Goal: Find specific page/section: Find specific page/section

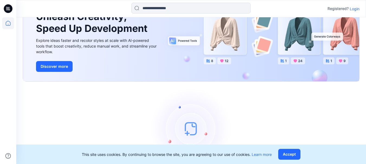
scroll to position [67, 0]
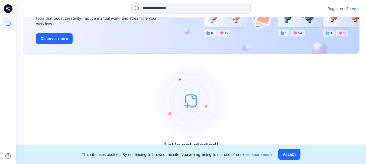
click at [354, 7] on p "Login" at bounding box center [354, 9] width 10 height 6
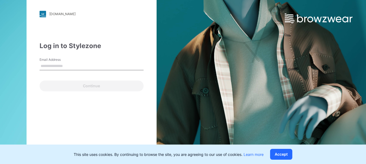
type input "**********"
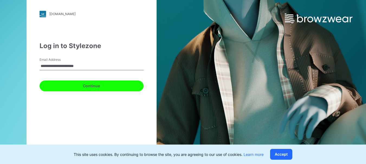
click at [82, 83] on button "Continue" at bounding box center [92, 86] width 104 height 11
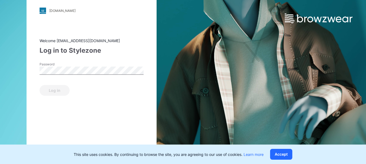
click at [76, 75] on div "Password" at bounding box center [92, 70] width 104 height 16
click at [63, 88] on button "Log in" at bounding box center [55, 90] width 30 height 11
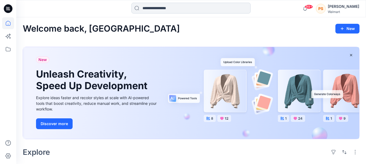
click at [174, 11] on input at bounding box center [190, 8] width 119 height 11
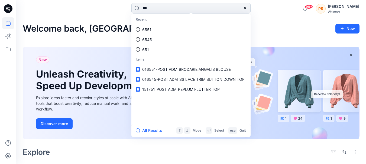
type input "****"
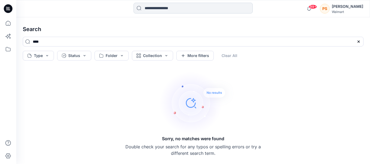
click at [172, 8] on input at bounding box center [192, 8] width 119 height 11
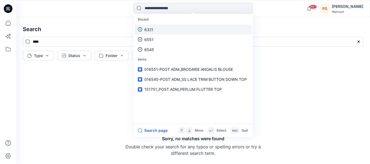
click at [174, 29] on link "6321" at bounding box center [193, 30] width 117 height 10
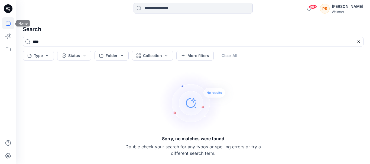
click at [5, 24] on icon at bounding box center [8, 23] width 12 height 12
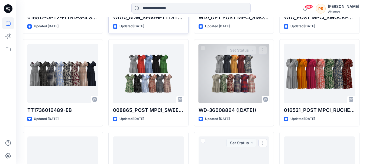
scroll to position [986, 0]
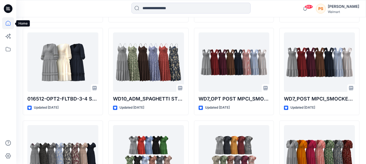
click at [6, 25] on icon at bounding box center [8, 23] width 5 height 5
click at [7, 54] on icon at bounding box center [8, 49] width 12 height 12
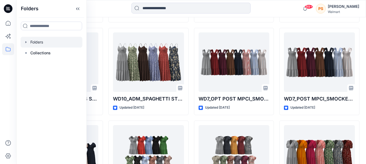
click at [34, 42] on div at bounding box center [52, 42] width 62 height 11
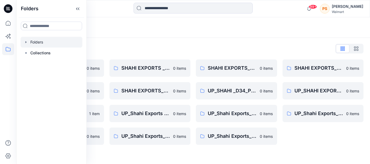
click at [42, 40] on div at bounding box center [52, 42] width 62 height 11
click at [5, 21] on icon at bounding box center [8, 23] width 12 height 12
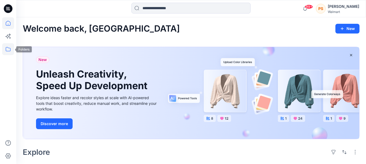
drag, startPoint x: 16, startPoint y: 47, endPoint x: 11, endPoint y: 48, distance: 4.8
click at [15, 47] on div at bounding box center [8, 82] width 16 height 164
click at [11, 48] on icon at bounding box center [8, 49] width 12 height 12
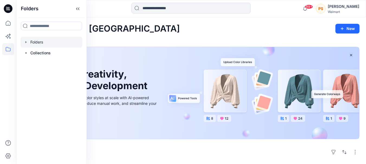
click at [44, 42] on div at bounding box center [52, 42] width 62 height 11
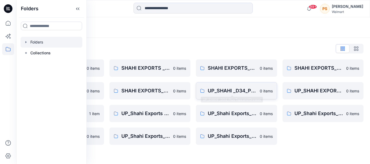
click at [225, 89] on p "UP_SHAHI _D34_Plus Tops and Dresses" at bounding box center [232, 91] width 49 height 8
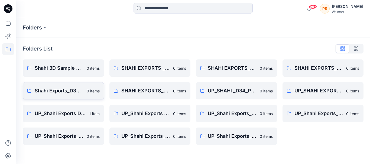
click at [64, 86] on link "Shahi Exports_D34_Dresses 0 items" at bounding box center [63, 90] width 81 height 17
click at [6, 9] on icon at bounding box center [8, 8] width 9 height 9
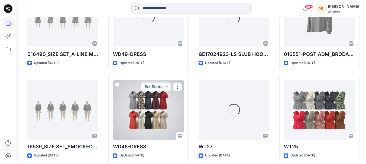
scroll to position [460, 0]
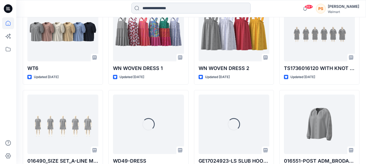
click at [179, 8] on input at bounding box center [190, 8] width 119 height 11
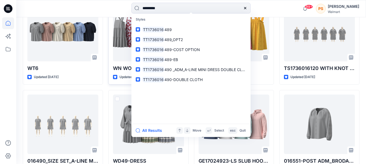
type input "*********"
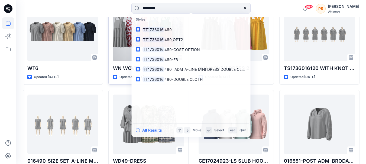
click at [115, 83] on div "WN WOVEN DRESS 1 Updated 6 days ago Set Status" at bounding box center [148, 40] width 80 height 87
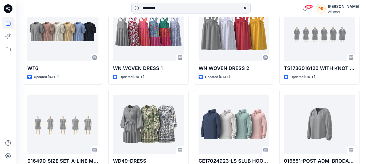
click at [179, 2] on div "********* 99+ Notifications Rahul Singh shared WD4-DRESS in FYE 2027 S2 D34 Lad…" at bounding box center [190, 8] width 349 height 17
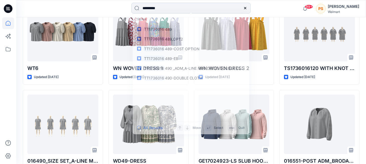
click at [179, 7] on input "*********" at bounding box center [190, 8] width 119 height 11
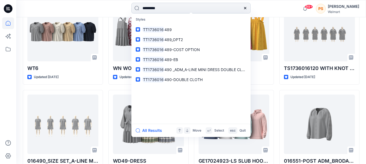
click at [246, 7] on icon at bounding box center [245, 8] width 2 height 2
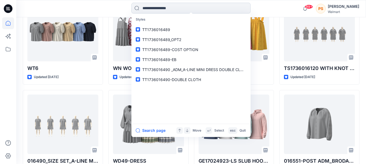
click at [213, 6] on input at bounding box center [190, 8] width 119 height 11
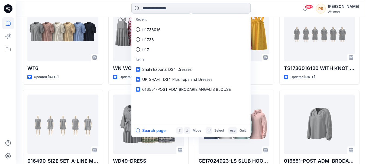
click at [213, 6] on input at bounding box center [190, 8] width 119 height 11
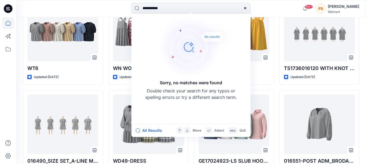
type input "**********"
click at [243, 8] on icon at bounding box center [245, 8] width 4 height 4
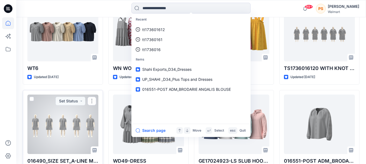
click at [102, 97] on div "016490_SIZE SET_A-LINE MINI DRESS DOUBLE CLOTH Updated 7 days ago Set Status" at bounding box center [63, 133] width 80 height 87
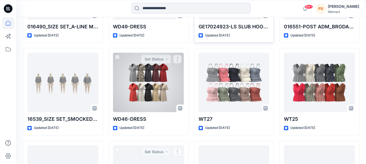
scroll to position [541, 0]
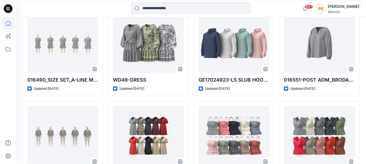
click at [167, 9] on input at bounding box center [190, 8] width 119 height 11
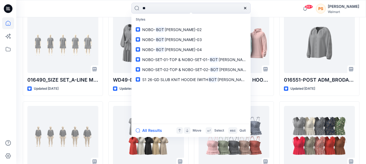
type input "*"
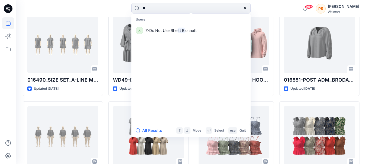
type input "*"
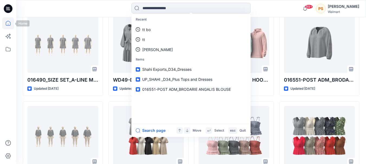
click at [6, 21] on icon at bounding box center [8, 23] width 12 height 12
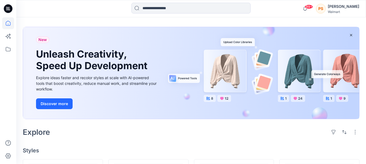
scroll to position [0, 0]
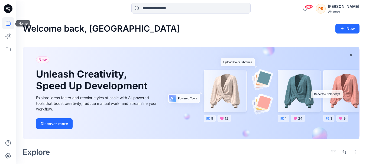
click at [13, 24] on icon at bounding box center [8, 23] width 12 height 12
click at [12, 24] on icon at bounding box center [8, 23] width 12 height 12
click at [9, 23] on icon at bounding box center [8, 23] width 12 height 12
click at [9, 9] on icon at bounding box center [9, 9] width 2 height 0
click at [12, 36] on icon at bounding box center [8, 36] width 12 height 12
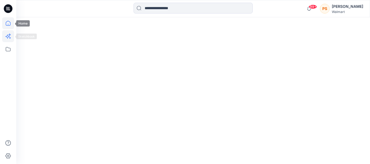
click at [6, 27] on icon at bounding box center [8, 23] width 12 height 12
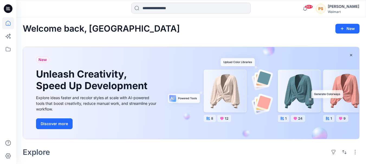
click at [1, 47] on div at bounding box center [8, 82] width 16 height 164
click at [8, 50] on icon at bounding box center [8, 49] width 12 height 12
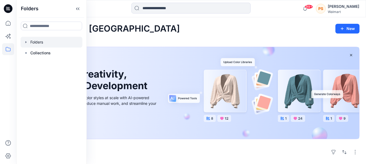
click at [26, 40] on icon "button" at bounding box center [26, 42] width 4 height 4
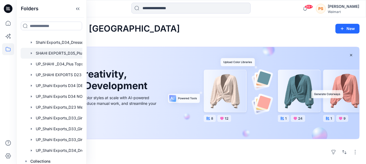
scroll to position [54, 0]
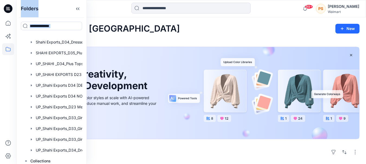
drag, startPoint x: 78, startPoint y: 8, endPoint x: 103, endPoint y: 11, distance: 24.6
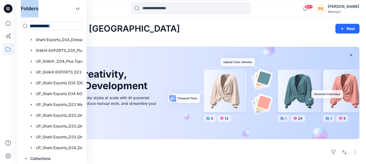
scroll to position [58, 0]
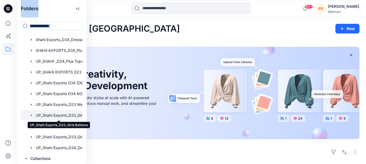
click at [69, 114] on div at bounding box center [59, 115] width 76 height 11
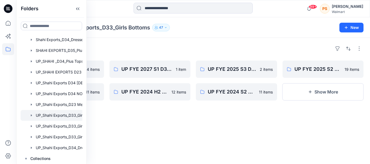
click at [129, 123] on div "Folders D33 Avatar size set Shahi 4 items UP FYE 2025 S1 D33 Girls Bottoms Shah…" at bounding box center [193, 101] width 354 height 126
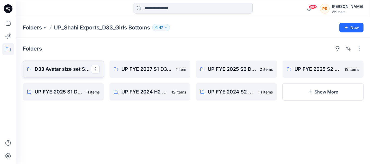
click at [63, 68] on p "D33 Avatar size set Shahi" at bounding box center [63, 70] width 56 height 8
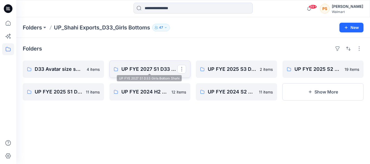
click at [129, 70] on p "UP FYE 2027 S1 D33 Girls Bottom Shahi" at bounding box center [149, 70] width 56 height 8
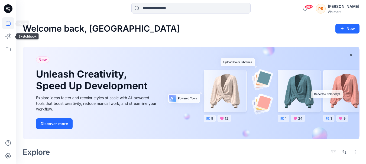
click at [5, 23] on icon at bounding box center [8, 23] width 12 height 12
click at [12, 50] on icon at bounding box center [8, 49] width 12 height 12
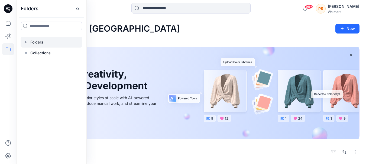
click at [43, 44] on div at bounding box center [52, 42] width 62 height 11
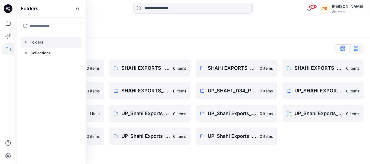
click at [356, 45] on button "button" at bounding box center [356, 48] width 14 height 9
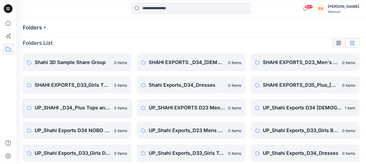
scroll to position [10, 0]
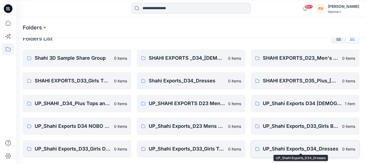
click at [295, 148] on p "UP_Shahi Exports_D34_Dresses" at bounding box center [301, 149] width 76 height 8
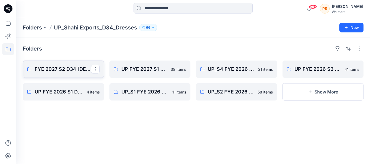
click at [55, 68] on p "FYE 2027 S2 D34 Ladies Dresses - Shahi" at bounding box center [63, 70] width 56 height 8
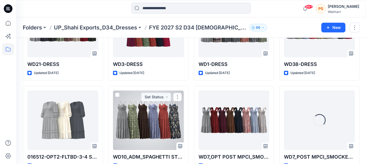
scroll to position [361, 0]
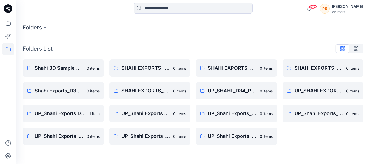
click at [353, 46] on button "button" at bounding box center [356, 48] width 14 height 9
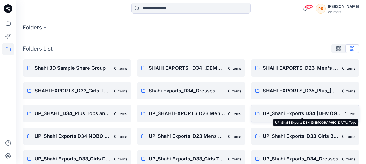
click at [280, 113] on p "UP_Shahi Exports D34 Ladies Tops" at bounding box center [302, 114] width 79 height 8
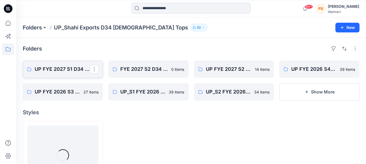
click at [50, 68] on p "UP FYE 2027 S1 D34 Ladies Woven Tops" at bounding box center [62, 70] width 55 height 8
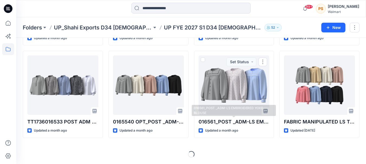
scroll to position [60, 0]
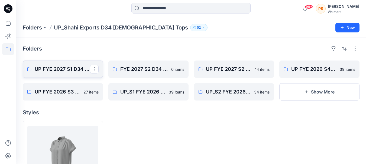
click at [33, 67] on link "UP FYE 2027 S1 D34 Ladies Woven Tops" at bounding box center [63, 69] width 80 height 17
click at [134, 75] on link "FYE 2027 S2 D34 Ladies Tops and Jackets - Shahi" at bounding box center [148, 69] width 80 height 17
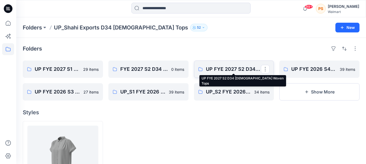
click at [242, 66] on p "UP FYE 2027 S2 D34 Ladies Woven Tops" at bounding box center [233, 70] width 55 height 8
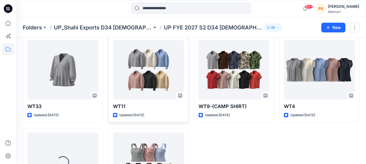
scroll to position [160, 0]
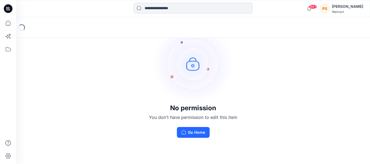
click at [115, 84] on div "No permission You don't have permission to edit this item Go Home" at bounding box center [193, 80] width 354 height 126
